Goal: Information Seeking & Learning: Learn about a topic

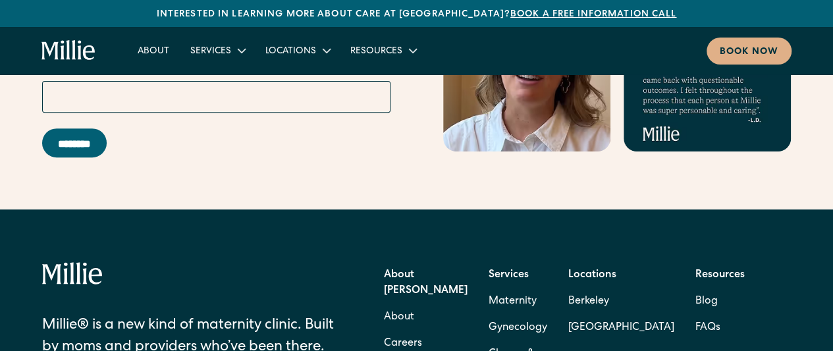
scroll to position [5251, 0]
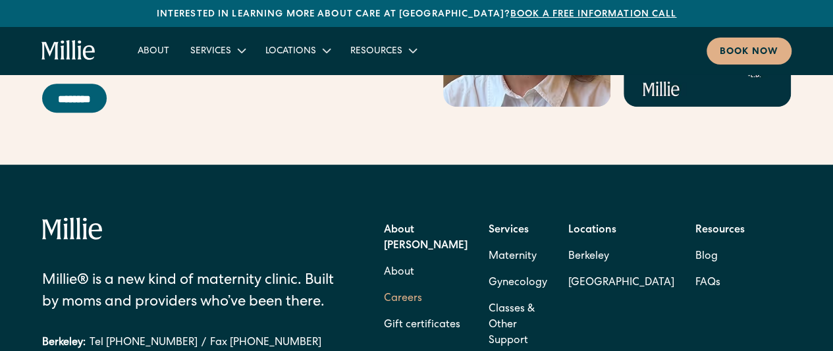
click at [403, 286] on link "Careers" at bounding box center [403, 299] width 38 height 26
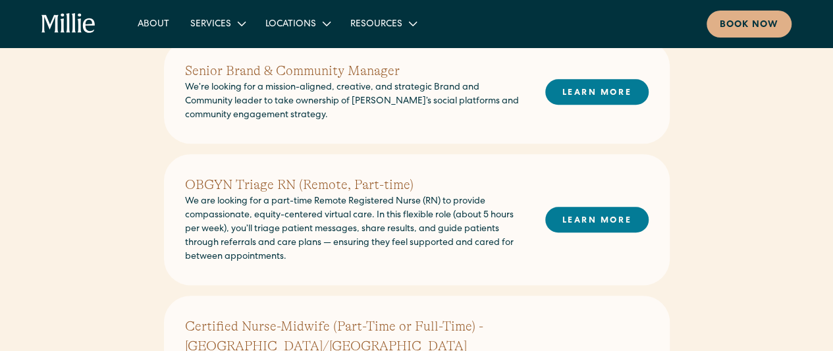
scroll to position [354, 0]
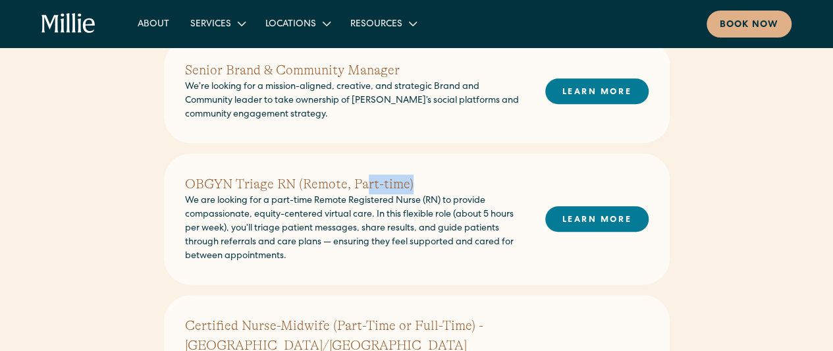
drag, startPoint x: 363, startPoint y: 189, endPoint x: 552, endPoint y: 195, distance: 189.0
click at [552, 195] on div "OBGYN Triage RN (Remote, Part-time) We are looking for a part-time Remote Regis…" at bounding box center [416, 218] width 463 height 89
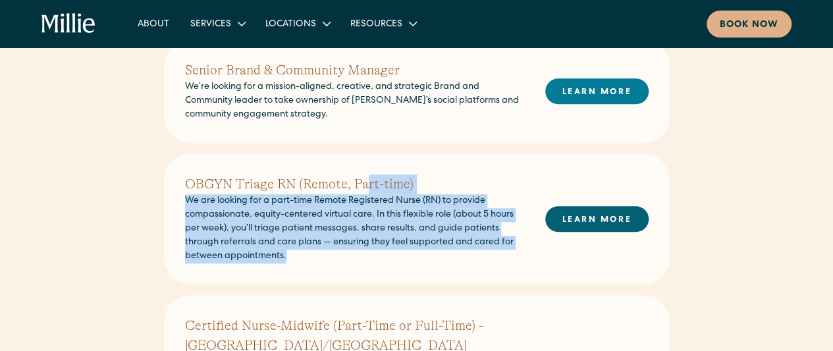
click at [596, 214] on link "LEARN MORE" at bounding box center [596, 219] width 103 height 26
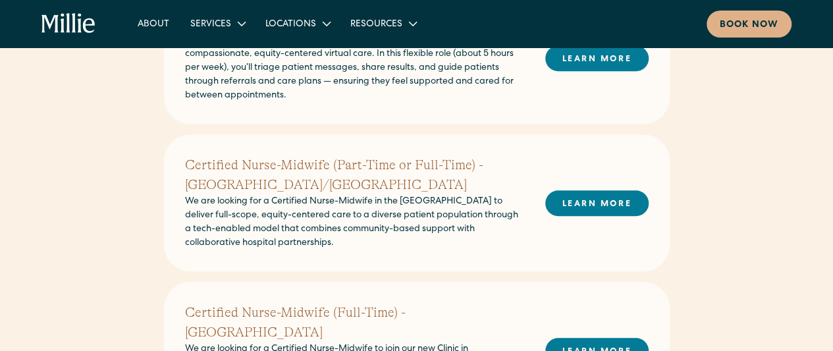
scroll to position [540, 0]
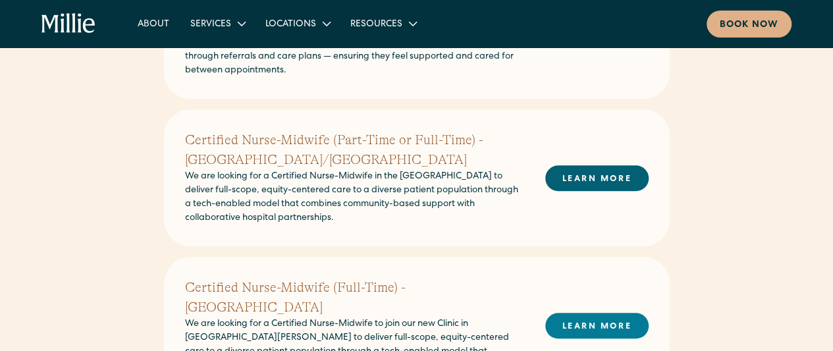
click at [591, 174] on link "LEARN MORE" at bounding box center [596, 178] width 103 height 26
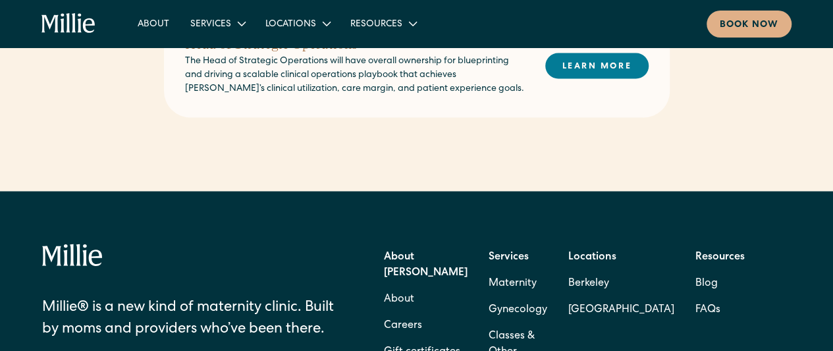
scroll to position [1064, 0]
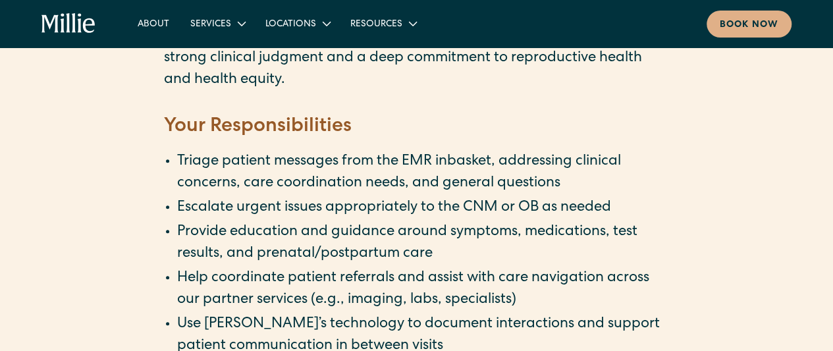
scroll to position [465, 0]
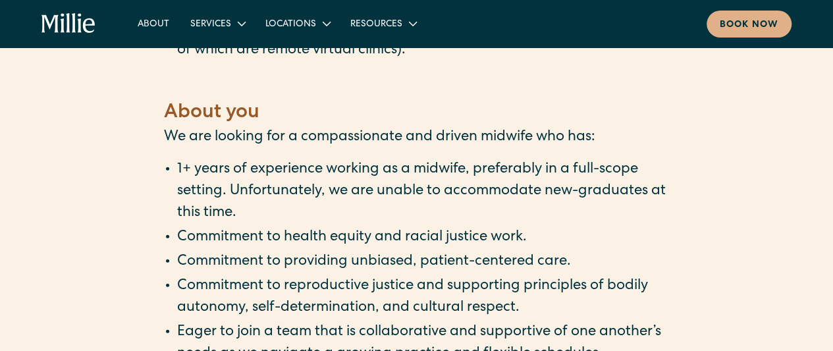
scroll to position [1747, 0]
